Goal: Information Seeking & Learning: Learn about a topic

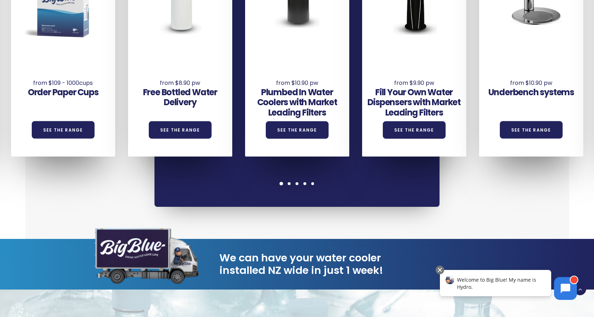
scroll to position [642, 0]
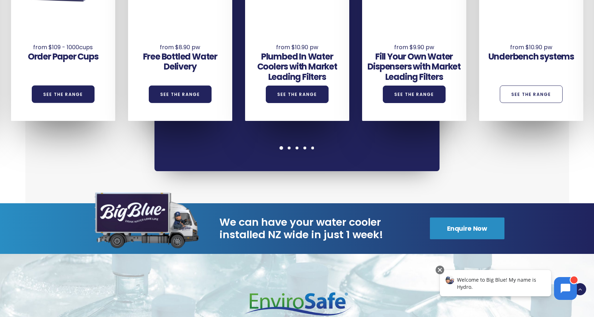
click at [528, 87] on link "See the Range" at bounding box center [531, 94] width 63 height 17
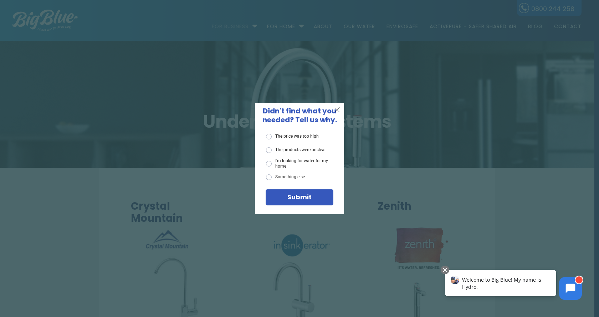
click at [339, 108] on span "X" at bounding box center [337, 109] width 6 height 9
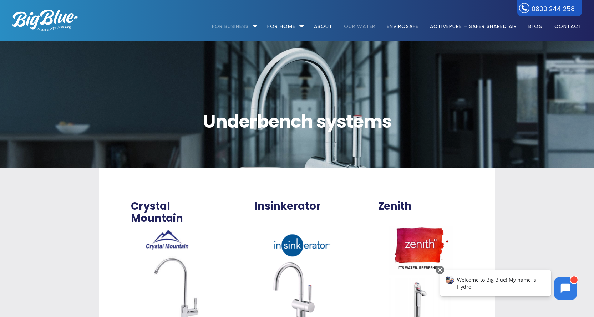
click at [365, 29] on link "Our Water" at bounding box center [360, 23] width 42 height 46
